Goal: Navigation & Orientation: Find specific page/section

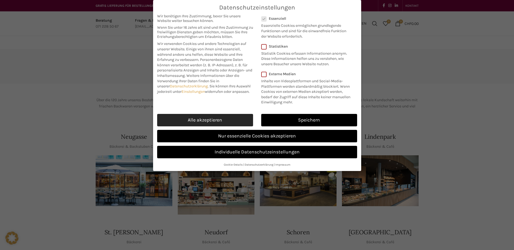
click at [238, 123] on link "Alle akzeptieren" at bounding box center [205, 120] width 96 height 12
checkbox input "true"
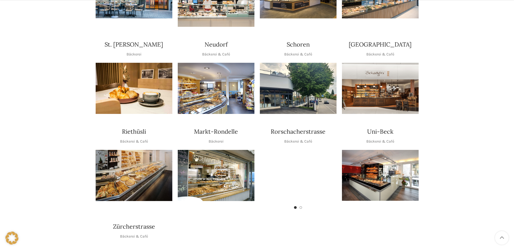
scroll to position [190, 0]
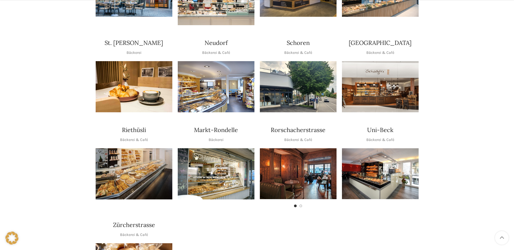
click at [298, 165] on img "1 / 2" at bounding box center [298, 173] width 77 height 51
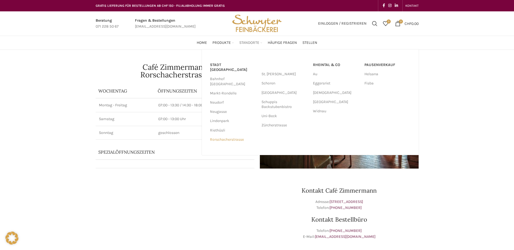
click at [229, 135] on link "Rorschacherstrasse" at bounding box center [233, 139] width 46 height 9
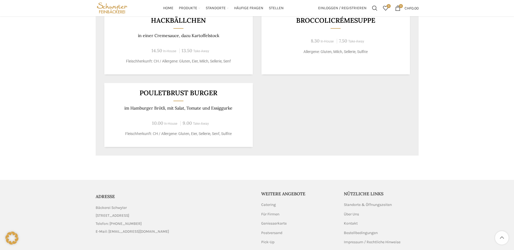
scroll to position [363, 0]
